Goal: Use online tool/utility: Utilize a website feature to perform a specific function

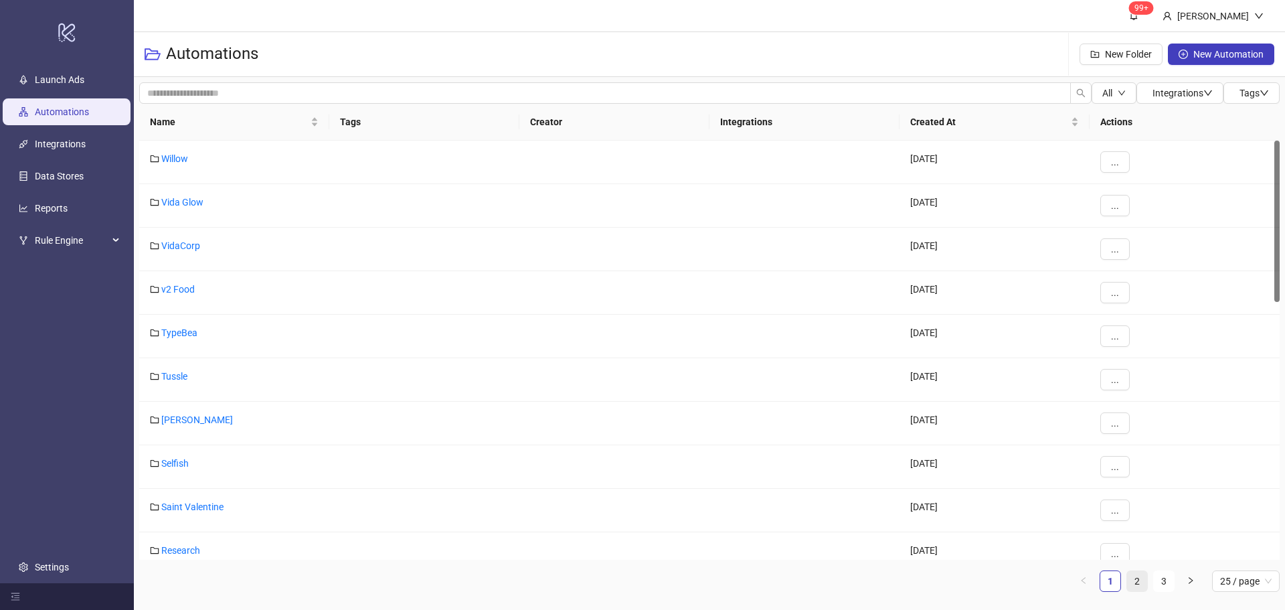
click at [1134, 578] on link "2" at bounding box center [1137, 581] width 20 height 20
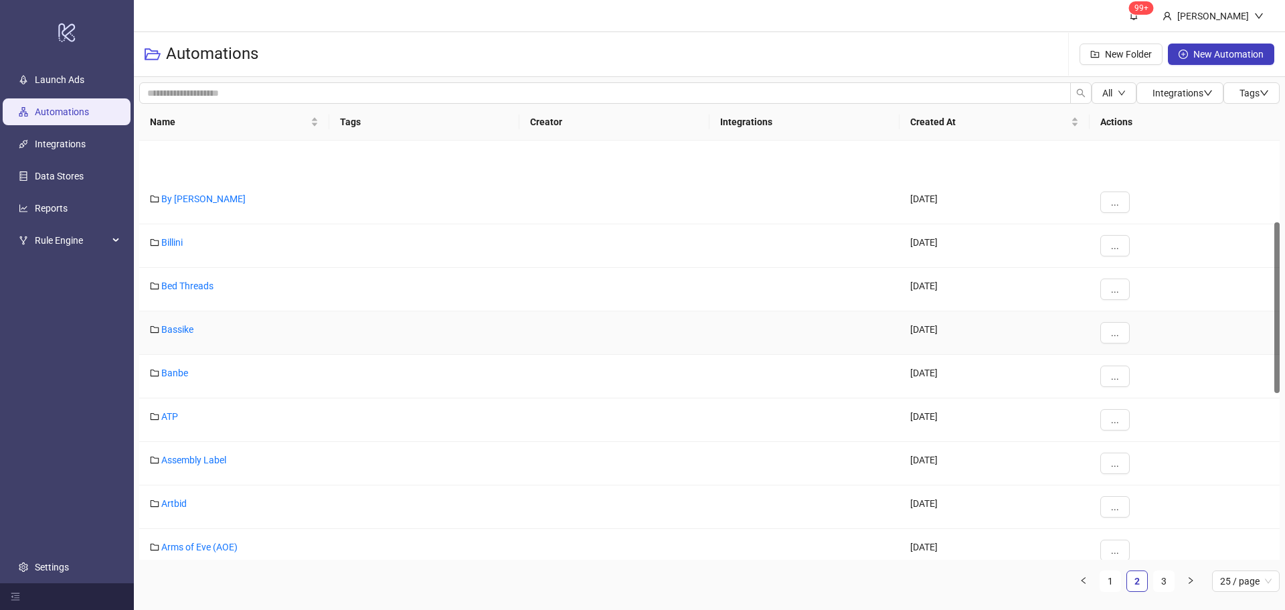
scroll to position [201, 0]
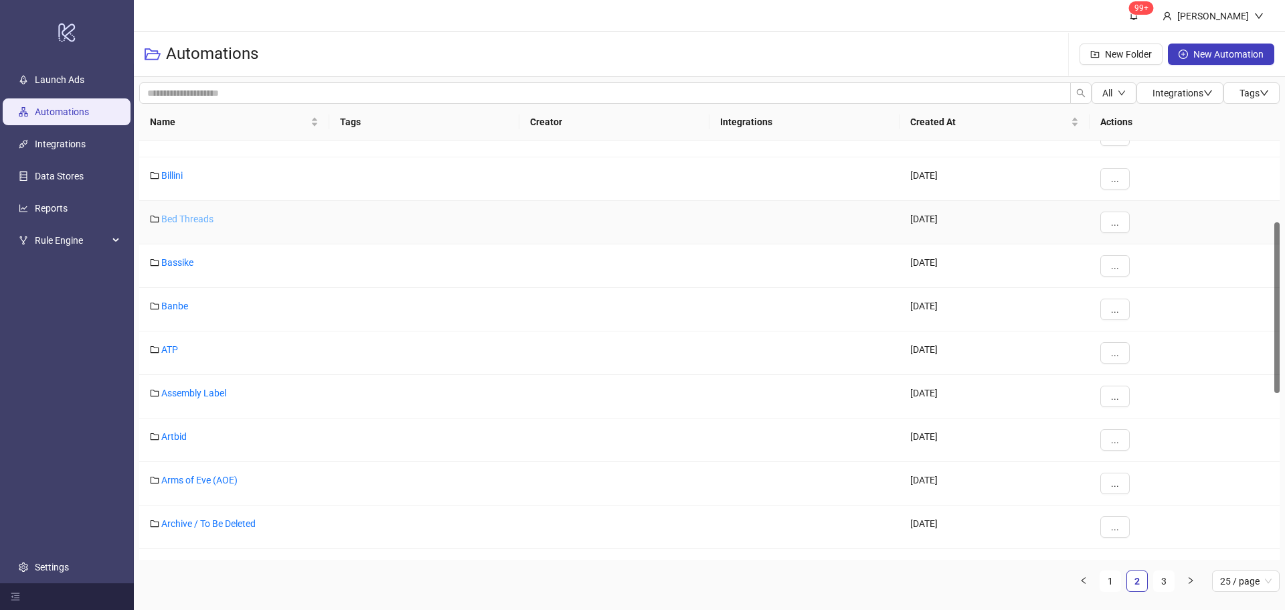
click at [189, 215] on link "Bed Threads" at bounding box center [187, 219] width 52 height 11
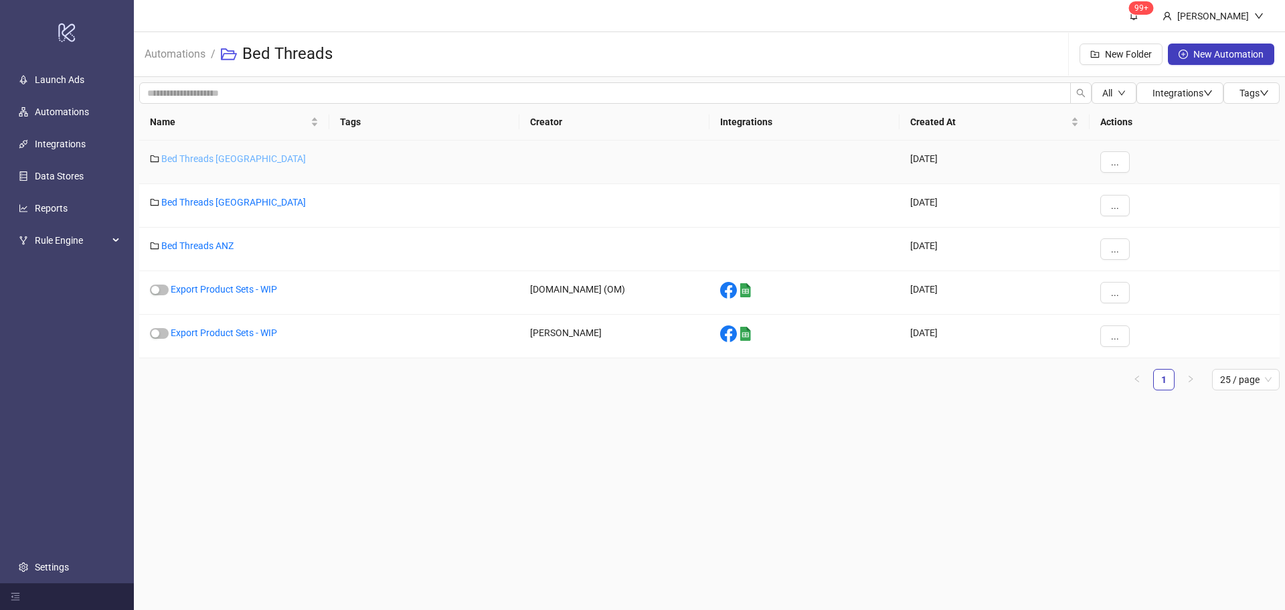
click at [212, 160] on link "Bed Threads [GEOGRAPHIC_DATA]" at bounding box center [233, 158] width 145 height 11
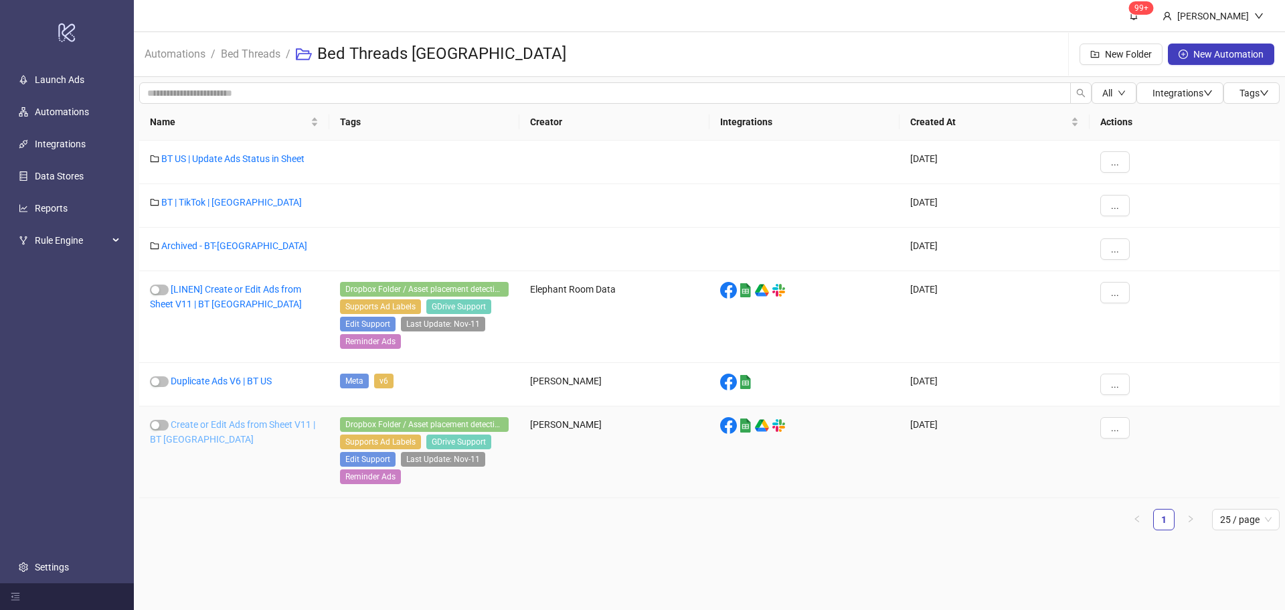
click at [205, 426] on link "Create or Edit Ads from Sheet V11 | BT [GEOGRAPHIC_DATA]" at bounding box center [232, 431] width 165 height 25
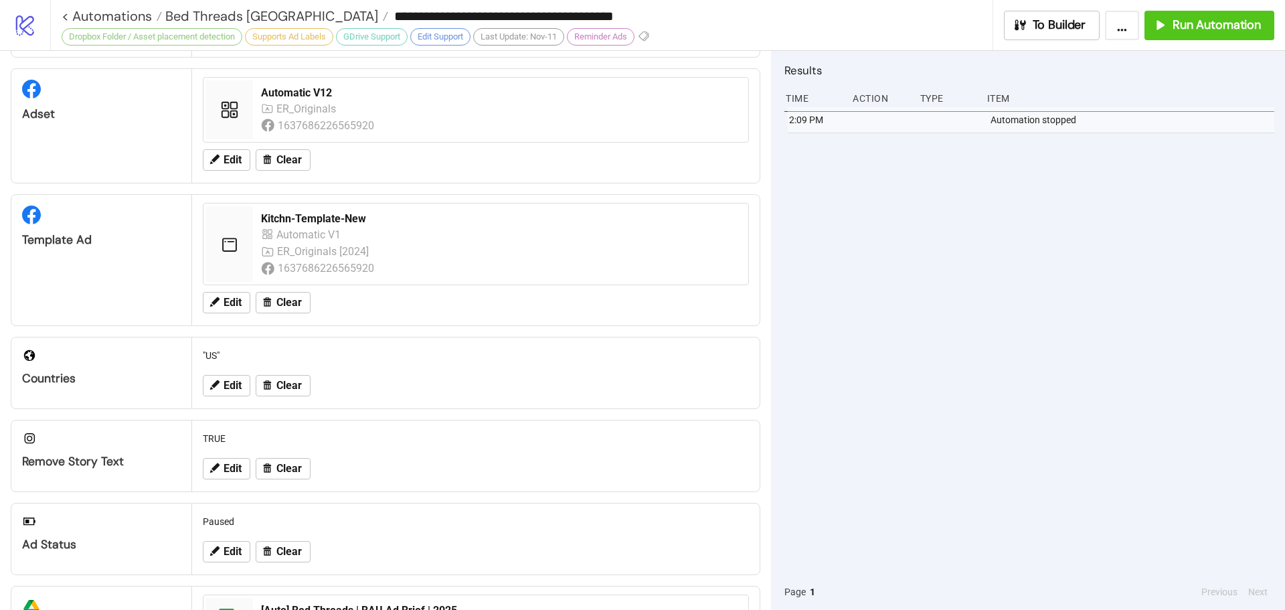
scroll to position [401, 0]
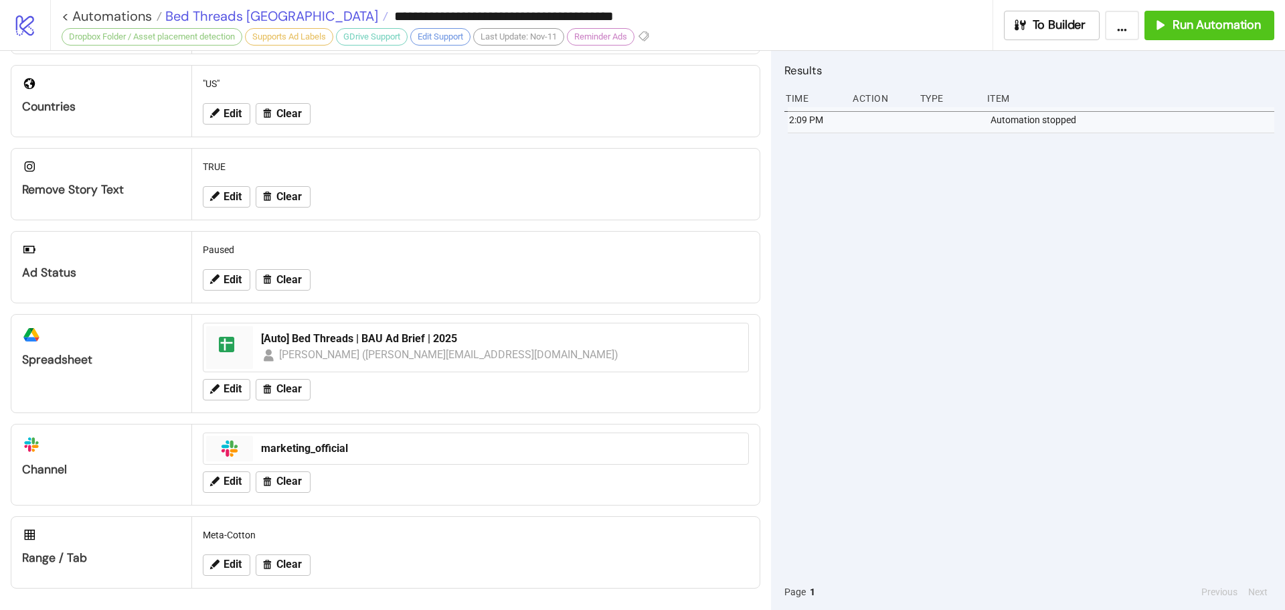
click at [231, 12] on span "Bed Threads [GEOGRAPHIC_DATA]" at bounding box center [270, 15] width 216 height 17
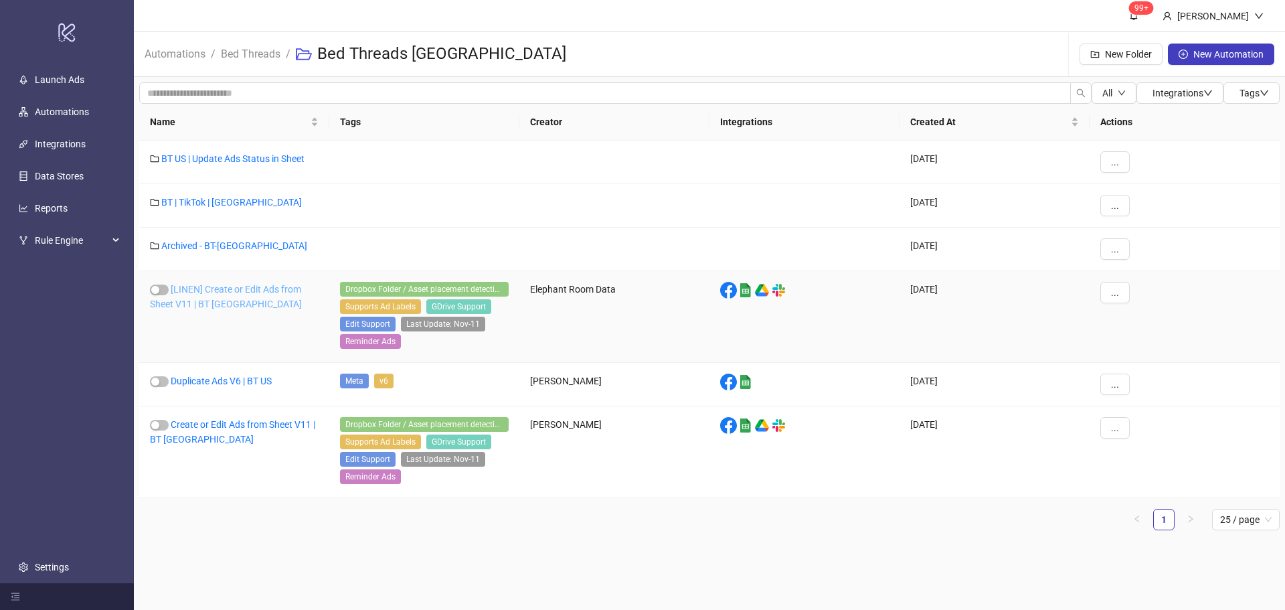
click at [204, 287] on link "[LINEN] Create or Edit Ads from Sheet V11 | BT [GEOGRAPHIC_DATA]" at bounding box center [226, 296] width 152 height 25
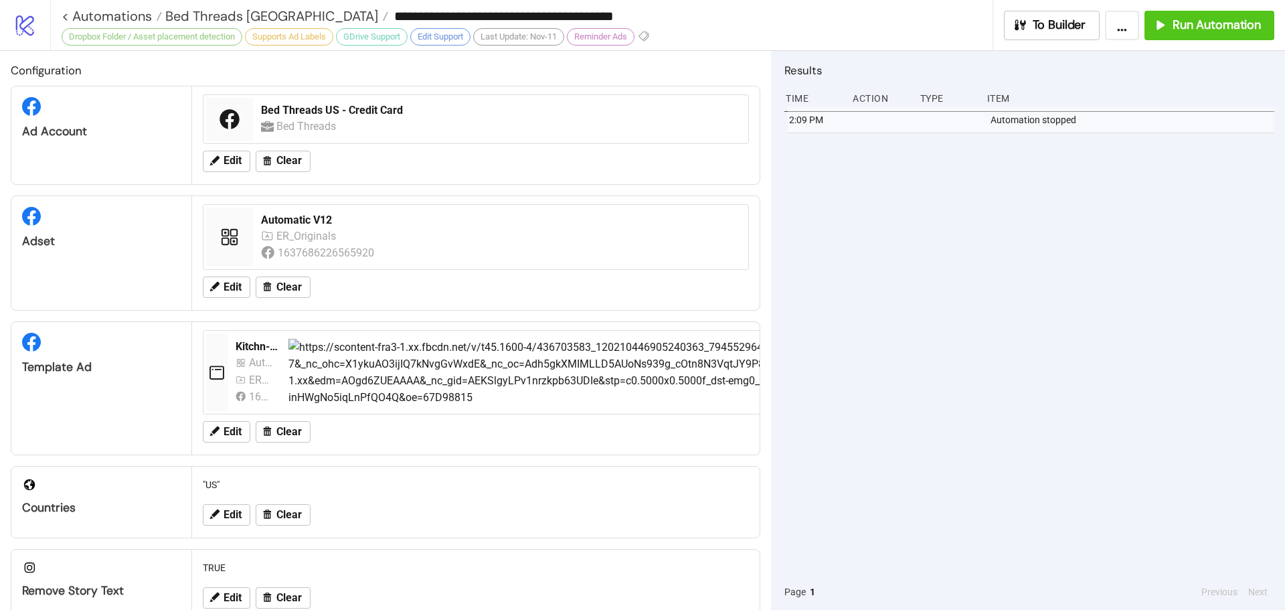
type input "**********"
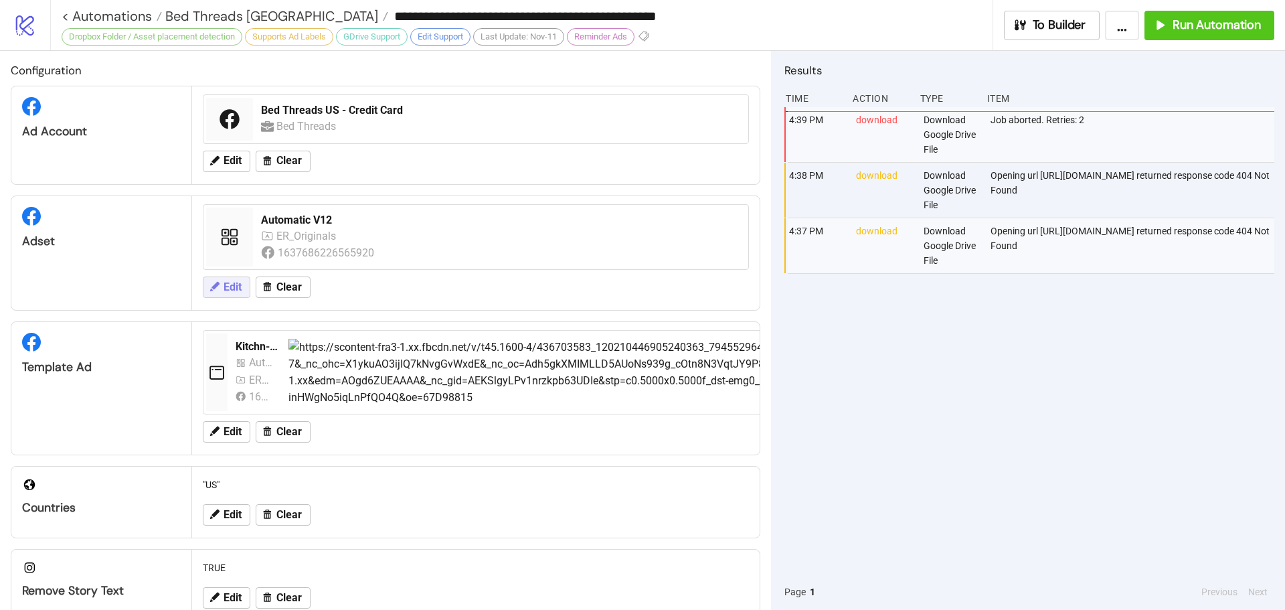
click at [234, 288] on span "Edit" at bounding box center [233, 287] width 18 height 12
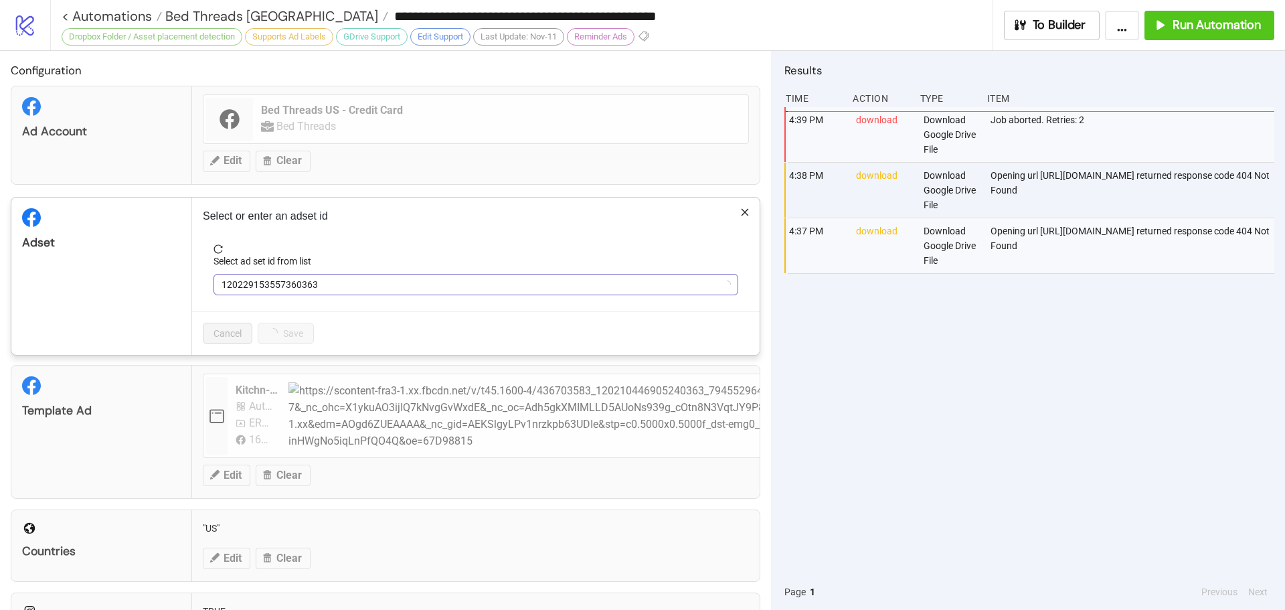
click at [306, 275] on span "120229153557360363" at bounding box center [476, 285] width 509 height 20
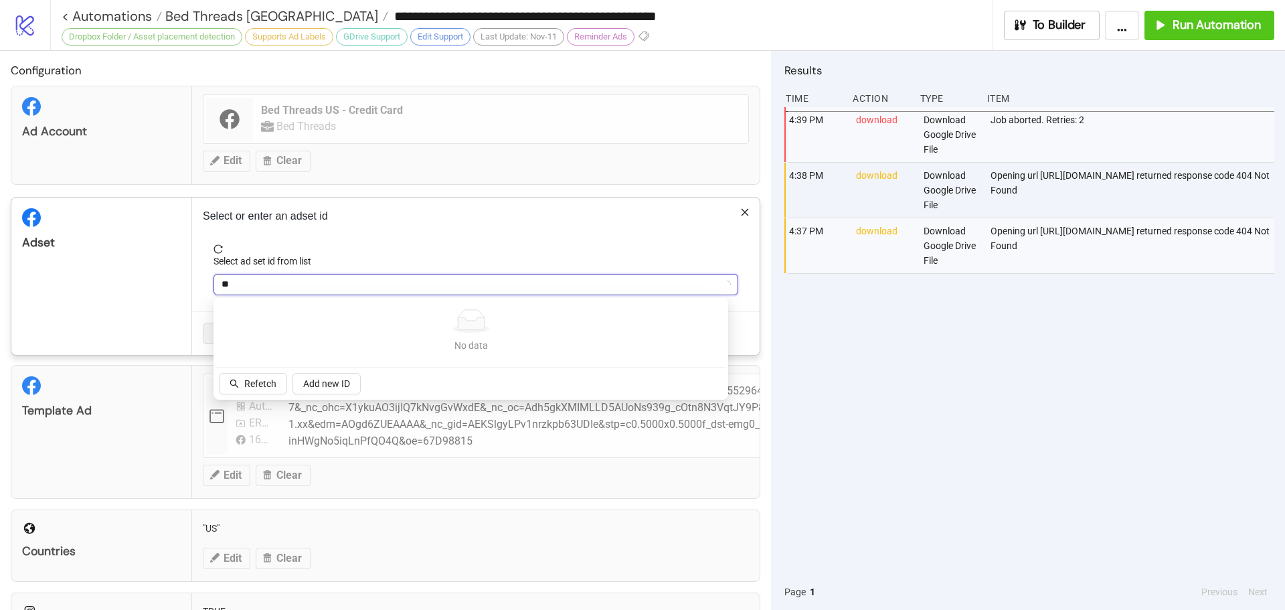
type input "***"
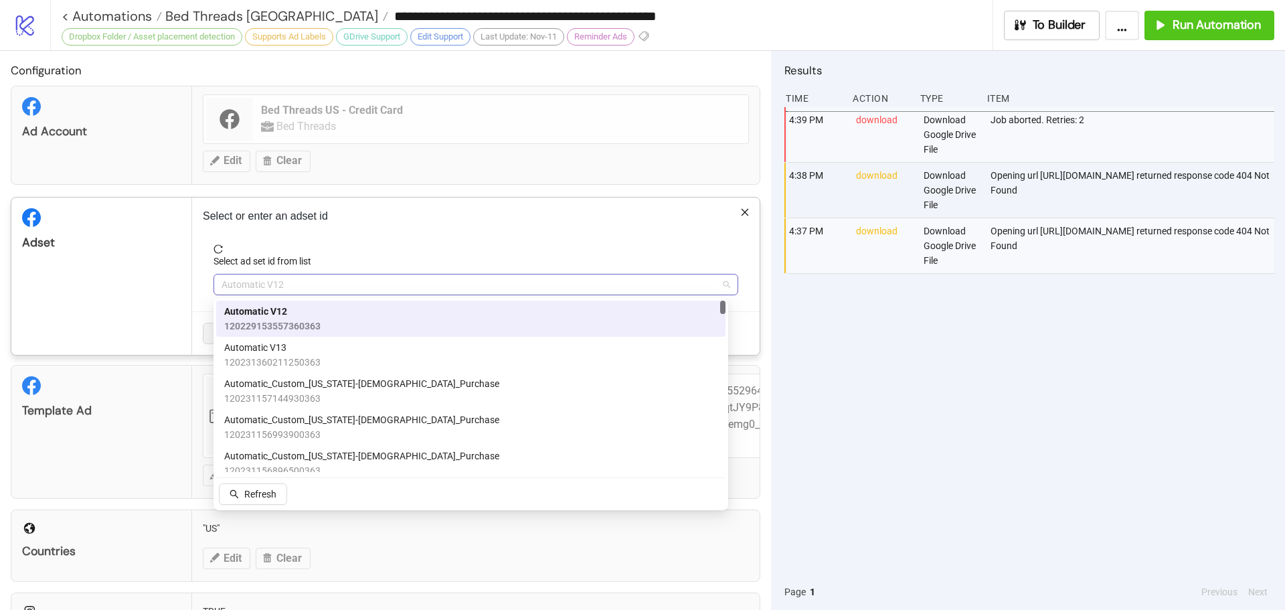
click at [308, 284] on span "Automatic V12" at bounding box center [476, 285] width 509 height 20
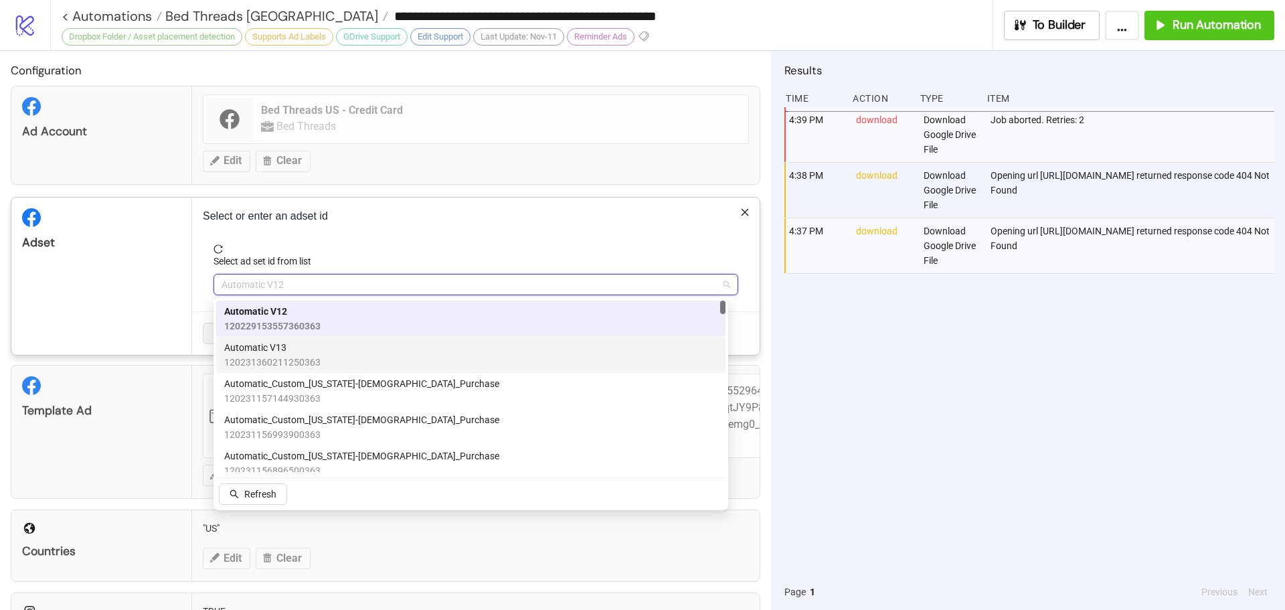
click at [317, 354] on span "Automatic V13" at bounding box center [272, 347] width 96 height 15
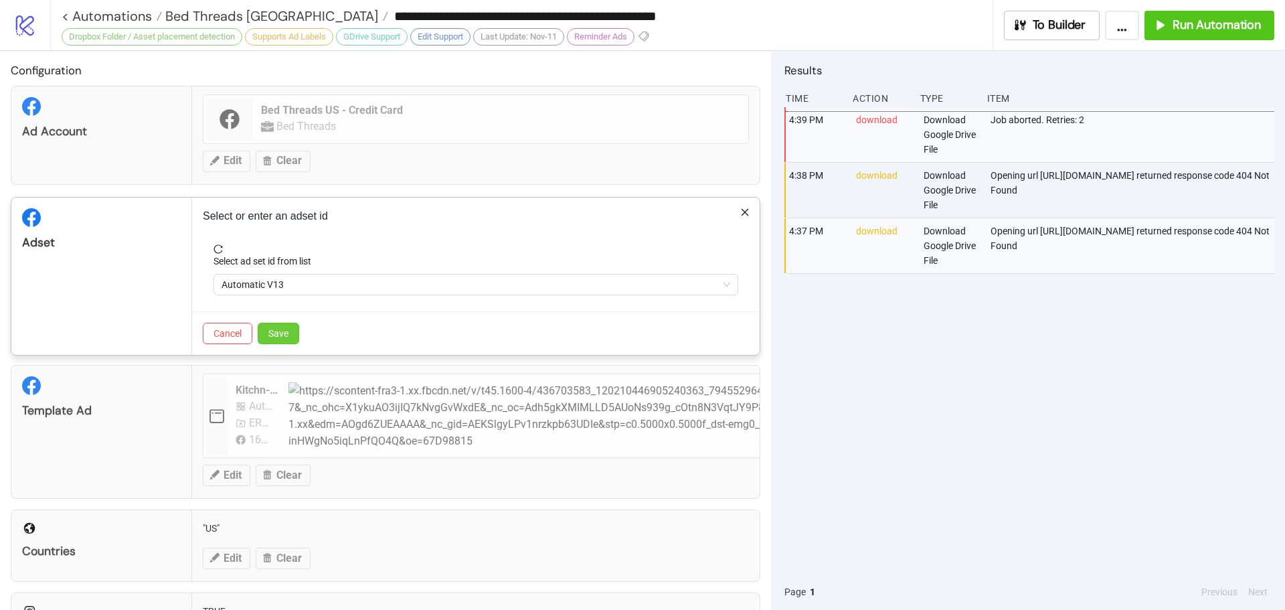
click at [293, 333] on button "Save" at bounding box center [279, 333] width 42 height 21
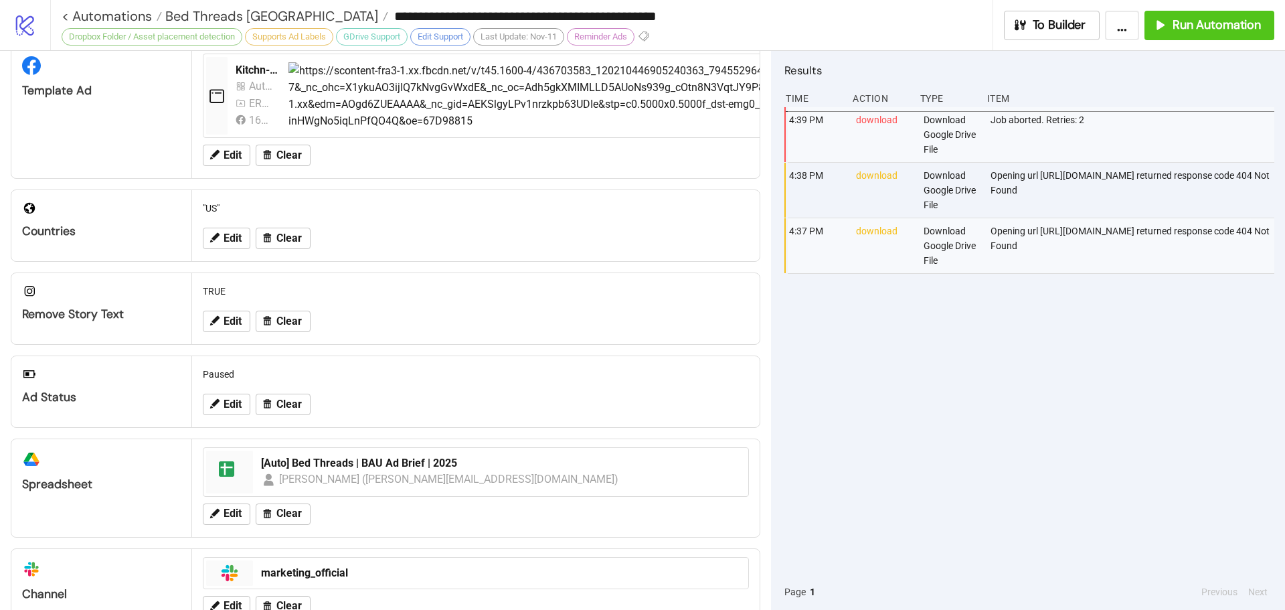
scroll to position [200, 0]
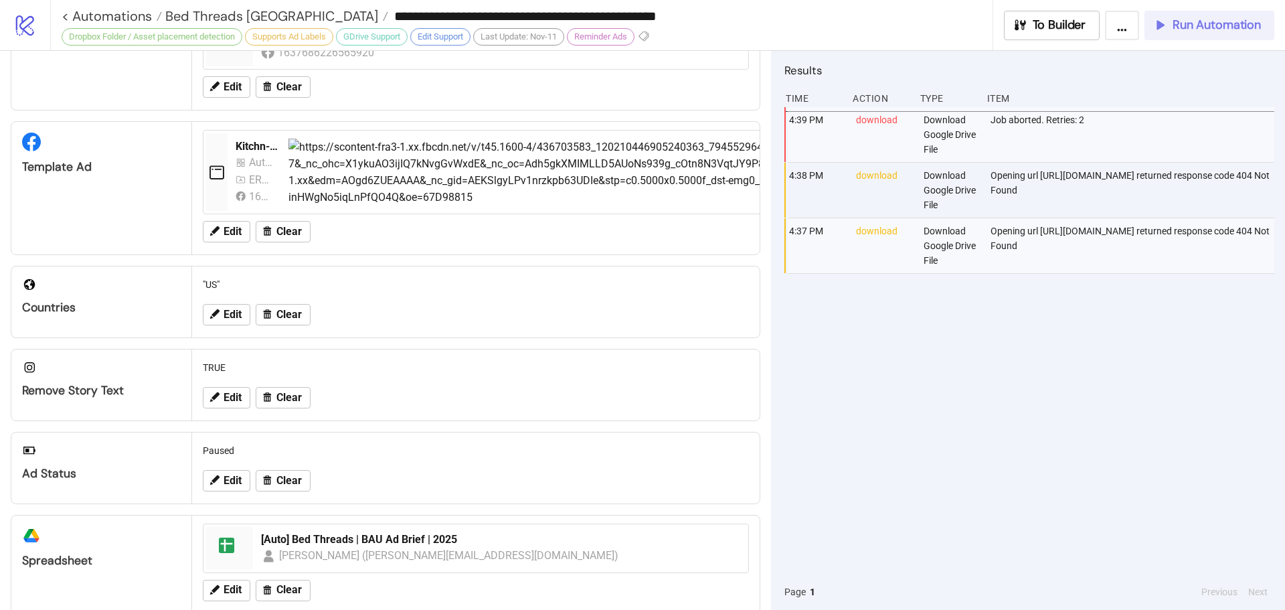
click at [1213, 19] on span "Run Automation" at bounding box center [1217, 24] width 88 height 15
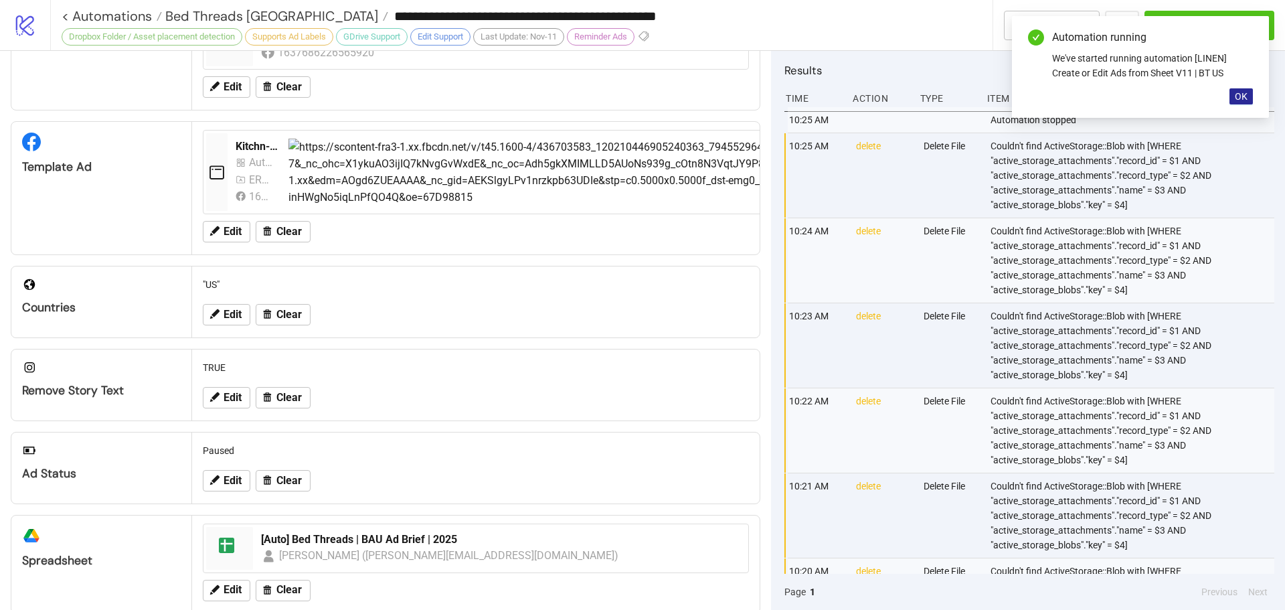
click at [1243, 95] on span "OK" at bounding box center [1241, 96] width 13 height 11
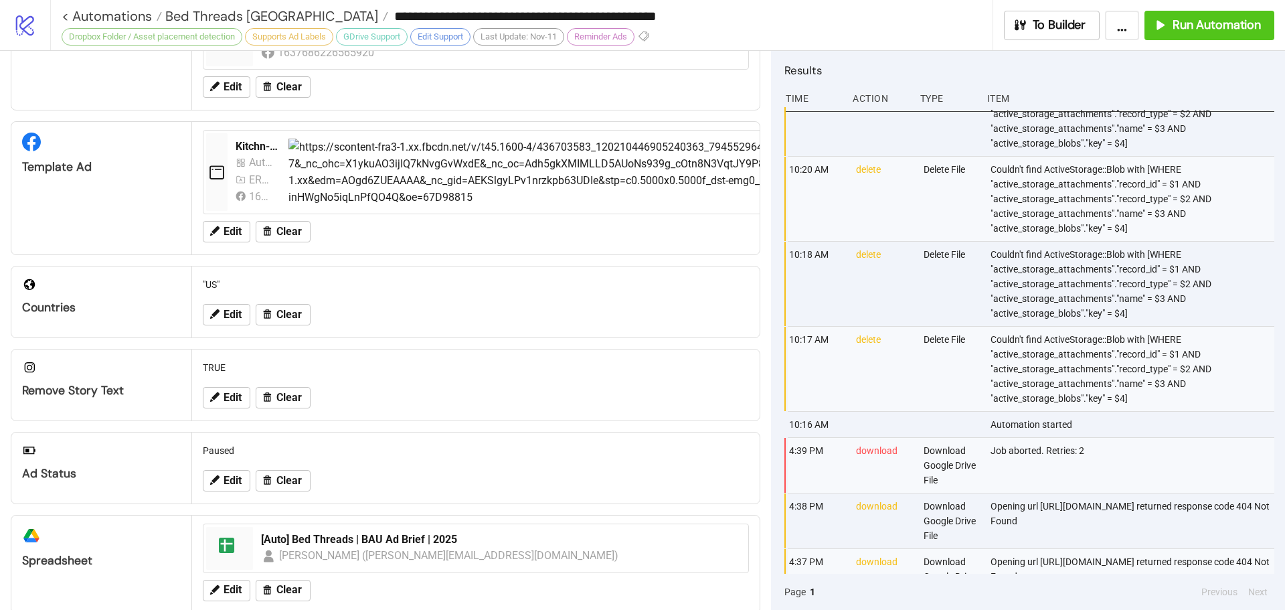
scroll to position [67, 0]
